Goal: Navigation & Orientation: Find specific page/section

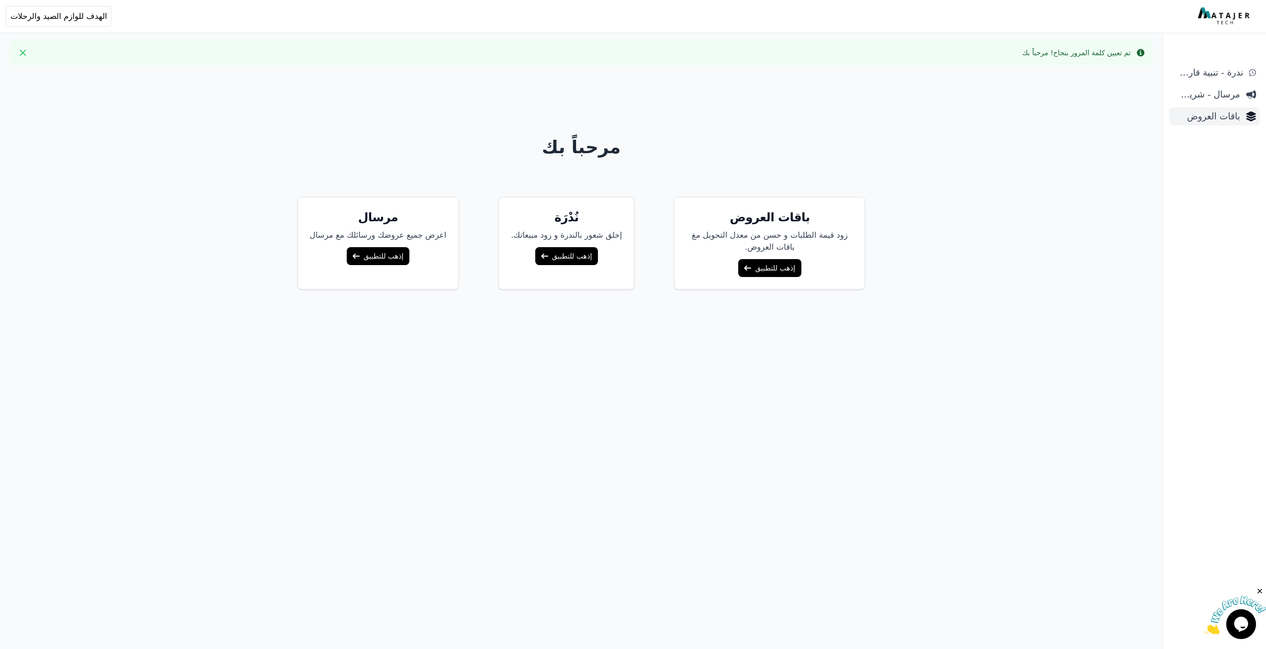
click at [1216, 115] on span "باقات العروض" at bounding box center [1206, 116] width 67 height 14
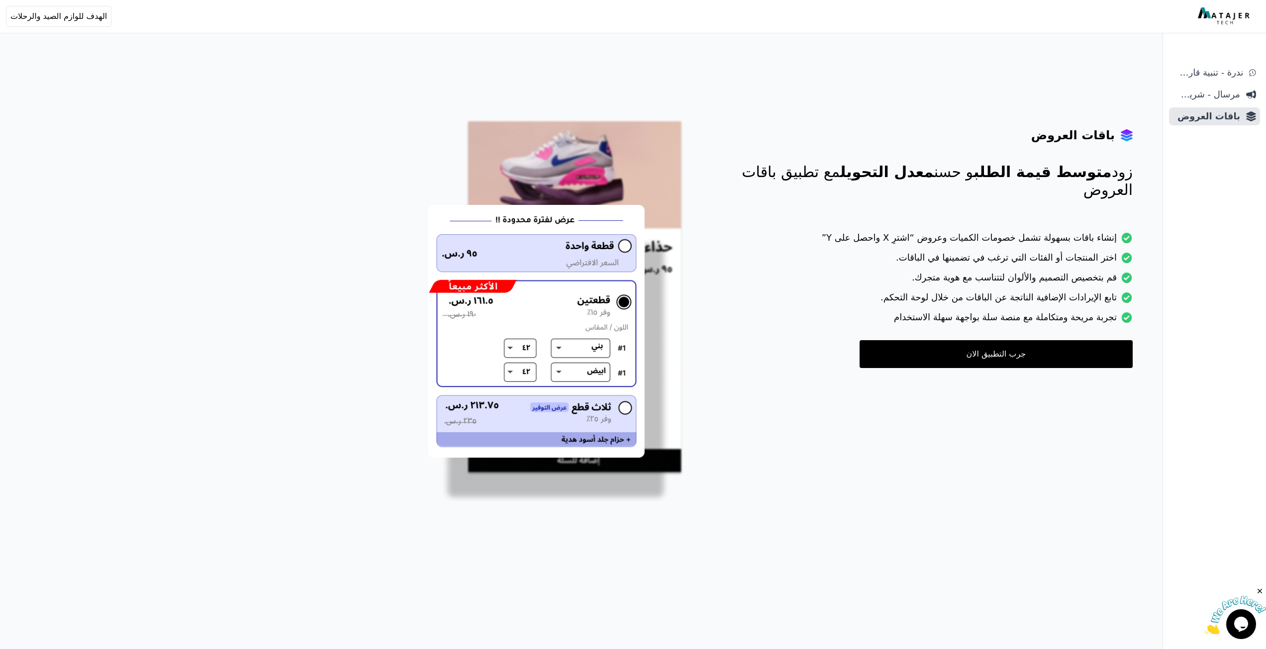
click at [1019, 352] on link "جرب التطبيق الان" at bounding box center [996, 354] width 273 height 28
click at [1190, 94] on span "مرسال - شريط دعاية" at bounding box center [1206, 95] width 67 height 14
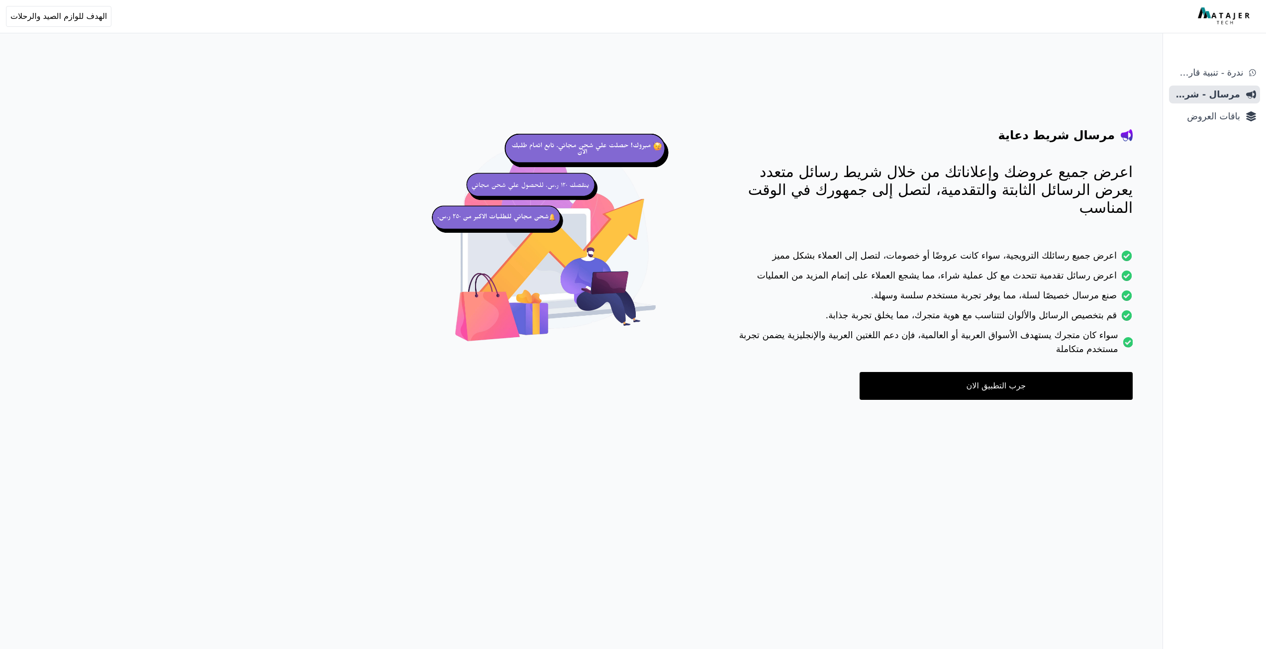
click at [1207, 72] on span "ندرة - تنبية قارب علي النفاذ" at bounding box center [1208, 73] width 70 height 14
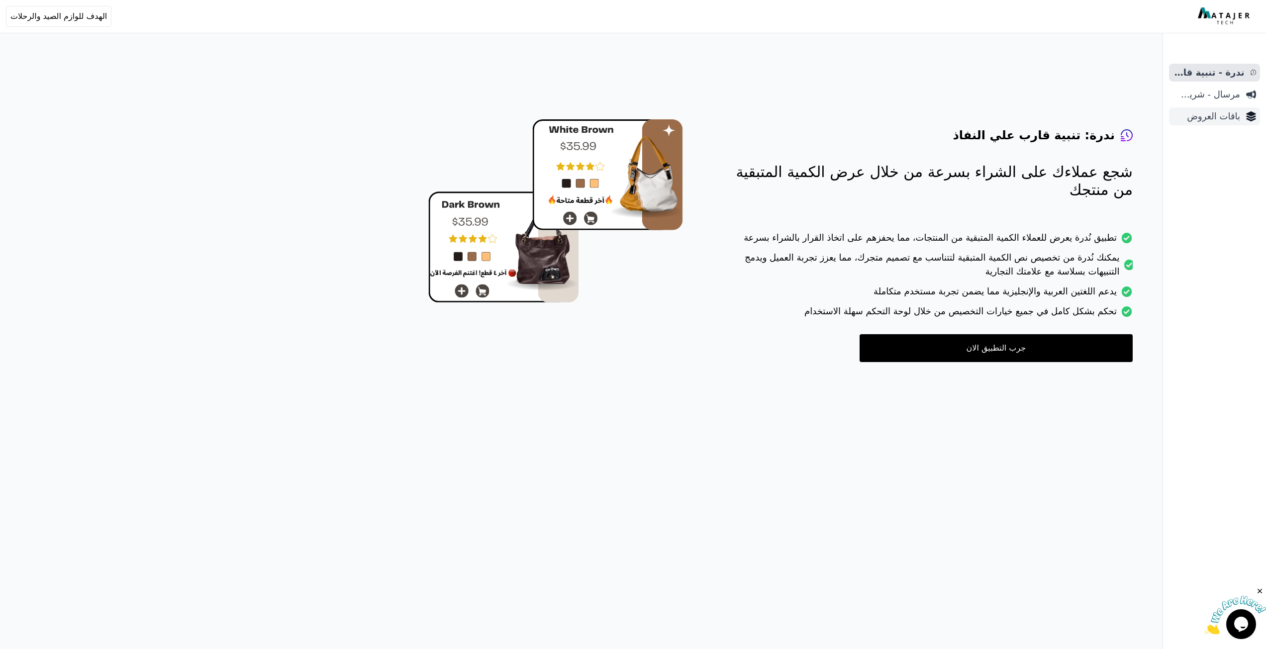
click at [1224, 116] on span "باقات العروض" at bounding box center [1206, 116] width 67 height 14
